Goal: Task Accomplishment & Management: Complete application form

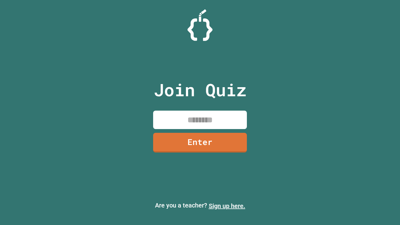
click at [227, 206] on link "Sign up here." at bounding box center [226, 205] width 37 height 7
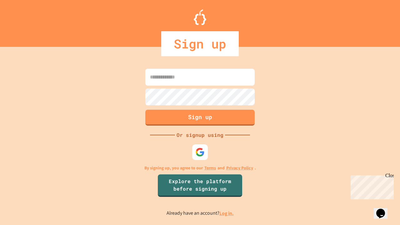
click at [227, 213] on link "Log in." at bounding box center [226, 213] width 14 height 7
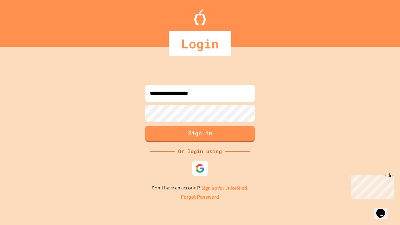
type input "**********"
